Goal: Information Seeking & Learning: Learn about a topic

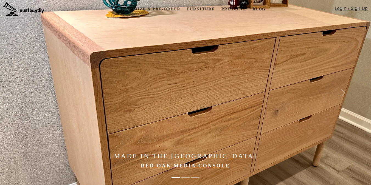
click at [258, 8] on link "Blog" at bounding box center [259, 9] width 18 height 10
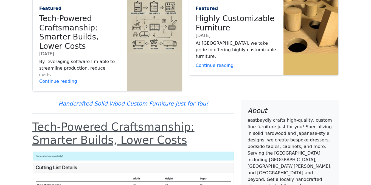
scroll to position [27, 0]
click at [109, 120] on link "Tech-Powered Craftsmanship: Smarter Builds, Lower Costs" at bounding box center [113, 133] width 162 height 26
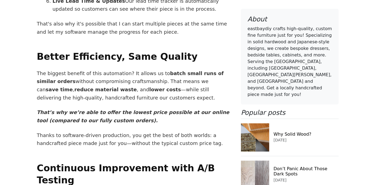
scroll to position [722, 0]
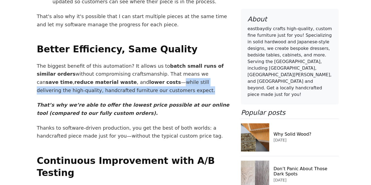
drag, startPoint x: 116, startPoint y: 48, endPoint x: 124, endPoint y: 62, distance: 16.2
click at [124, 62] on article "One of the questions I often hear is: "You offer so many different designs and …" at bounding box center [133, -1] width 202 height 797
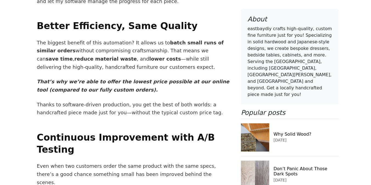
scroll to position [748, 0]
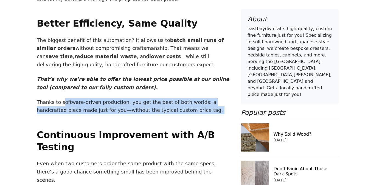
drag, startPoint x: 61, startPoint y: 68, endPoint x: 144, endPoint y: 82, distance: 84.2
drag, startPoint x: 144, startPoint y: 57, endPoint x: 174, endPoint y: 82, distance: 39.0
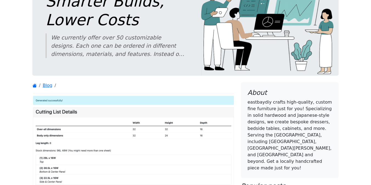
scroll to position [0, 0]
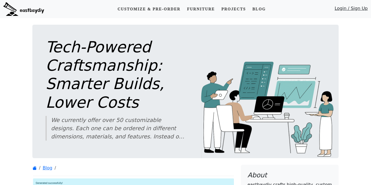
click at [21, 10] on img at bounding box center [23, 9] width 41 height 14
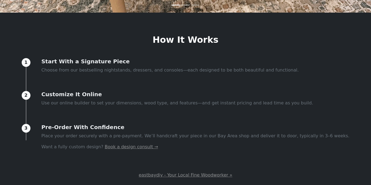
scroll to position [175, 0]
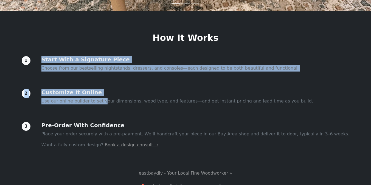
drag, startPoint x: 63, startPoint y: 53, endPoint x: 116, endPoint y: 100, distance: 71.6
click at [116, 100] on section "How It Works 1 Start With a Signature Piece Choose from our bestselling nightst…" at bounding box center [185, 99] width 371 height 133
click at [116, 100] on p "Use our online builder to set your dimensions, wood type, and features—and get …" at bounding box center [177, 101] width 272 height 7
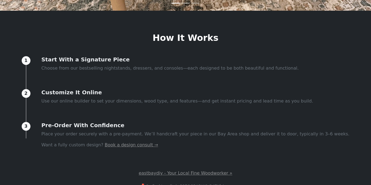
scroll to position [188, 0]
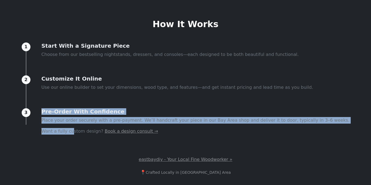
drag, startPoint x: 67, startPoint y: 104, endPoint x: 87, endPoint y: 131, distance: 33.3
click at [87, 131] on div "1 Start With a Signature Piece Choose from our bestselling nightstands, dresser…" at bounding box center [186, 98] width 328 height 110
click at [87, 128] on p "Want a fully custom design? Book a design consult →" at bounding box center [195, 131] width 308 height 7
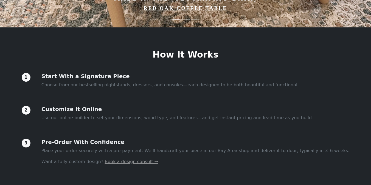
scroll to position [151, 0]
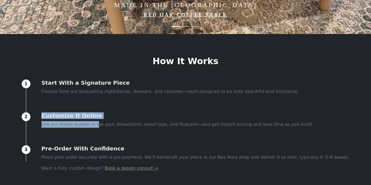
drag, startPoint x: 55, startPoint y: 105, endPoint x: 109, endPoint y: 126, distance: 58.8
click at [109, 126] on div "1 Start With a Signature Piece Choose from our bestselling nightstands, dresser…" at bounding box center [186, 135] width 328 height 110
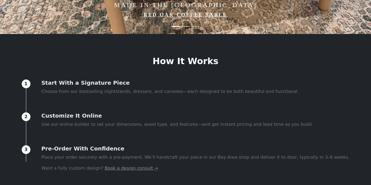
click at [82, 59] on section "How It Works 1 Start With a Signature Piece Choose from our bestselling nightst…" at bounding box center [185, 122] width 371 height 133
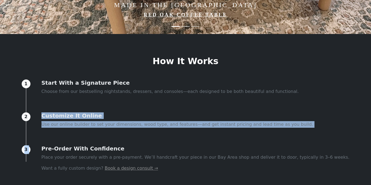
drag, startPoint x: 58, startPoint y: 110, endPoint x: 126, endPoint y: 138, distance: 73.6
click at [126, 138] on div "1 Start With a Signature Piece Choose from our bestselling nightstands, dresser…" at bounding box center [186, 135] width 328 height 110
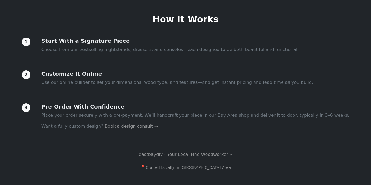
scroll to position [194, 0]
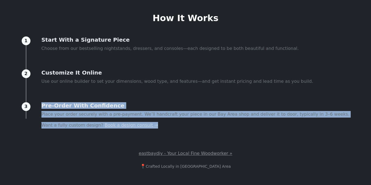
drag, startPoint x: 186, startPoint y: 125, endPoint x: 177, endPoint y: 101, distance: 25.6
click at [177, 101] on div "1 Start With a Signature Piece Choose from our bestselling nightstands, dresser…" at bounding box center [186, 92] width 328 height 110
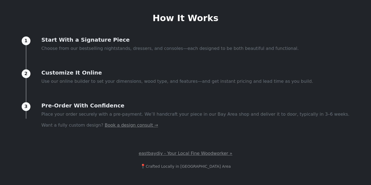
click at [178, 101] on div "1 Start With a Signature Piece Choose from our bestselling nightstands, dresser…" at bounding box center [186, 92] width 328 height 110
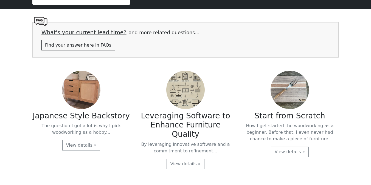
scroll to position [1143, 0]
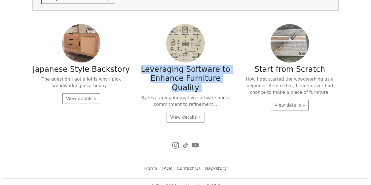
drag, startPoint x: 146, startPoint y: 69, endPoint x: 234, endPoint y: 84, distance: 89.3
click at [234, 84] on div "Leveraging Software to Enhance Furniture Quality By leveraging innovative softw…" at bounding box center [185, 75] width 104 height 103
copy h3 "Leveraging Software to Enhance Furniture Quality"
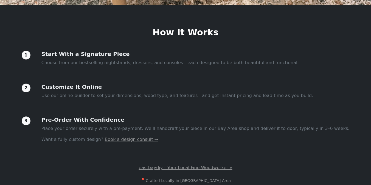
scroll to position [0, 0]
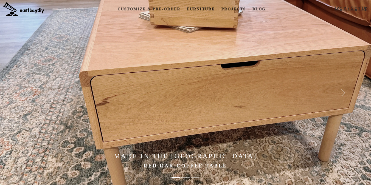
click at [200, 8] on link "Furniture" at bounding box center [201, 9] width 32 height 10
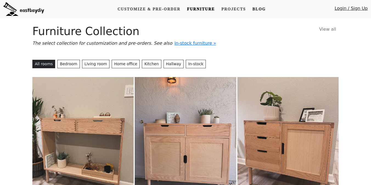
click at [260, 8] on link "Blog" at bounding box center [259, 9] width 18 height 10
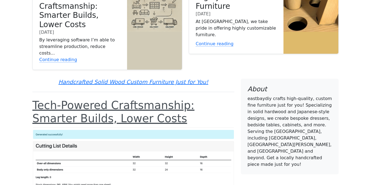
scroll to position [60, 0]
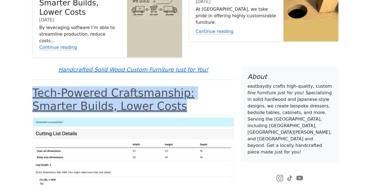
drag, startPoint x: 30, startPoint y: 74, endPoint x: 128, endPoint y: 89, distance: 99.0
copy link "Tech-Powered Craftsmanship: Smarter Builds, Lower Costs"
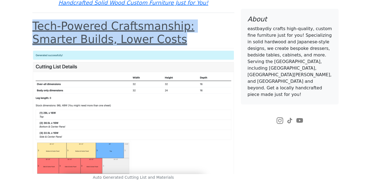
scroll to position [123, 0]
